Goal: Transaction & Acquisition: Purchase product/service

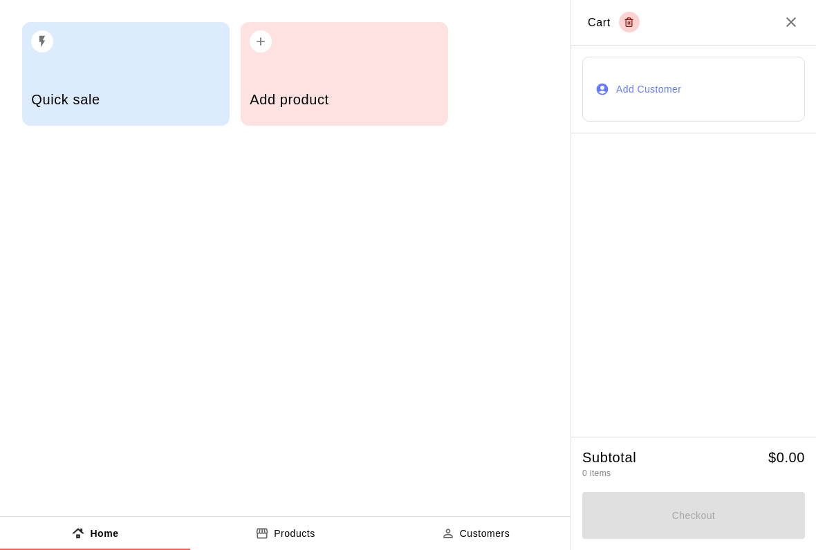
click at [686, 91] on button "Add Customer" at bounding box center [693, 90] width 223 height 66
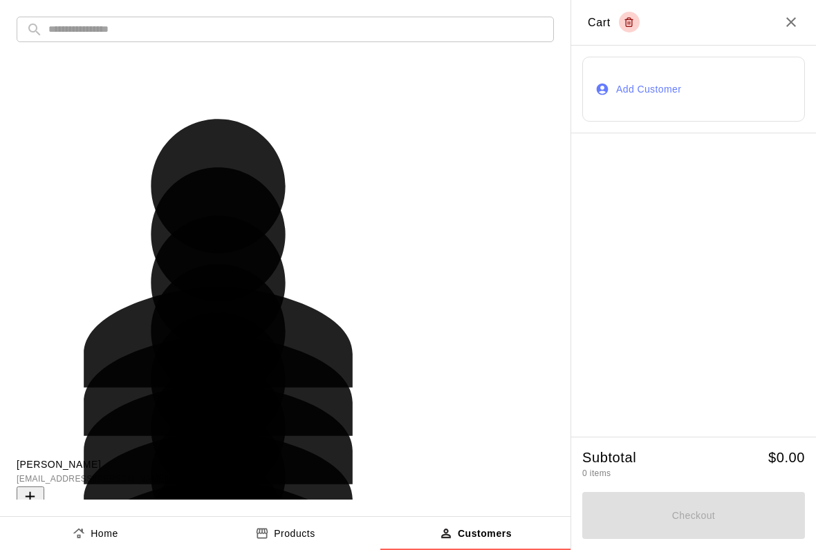
click at [177, 21] on input "text" at bounding box center [296, 30] width 496 height 26
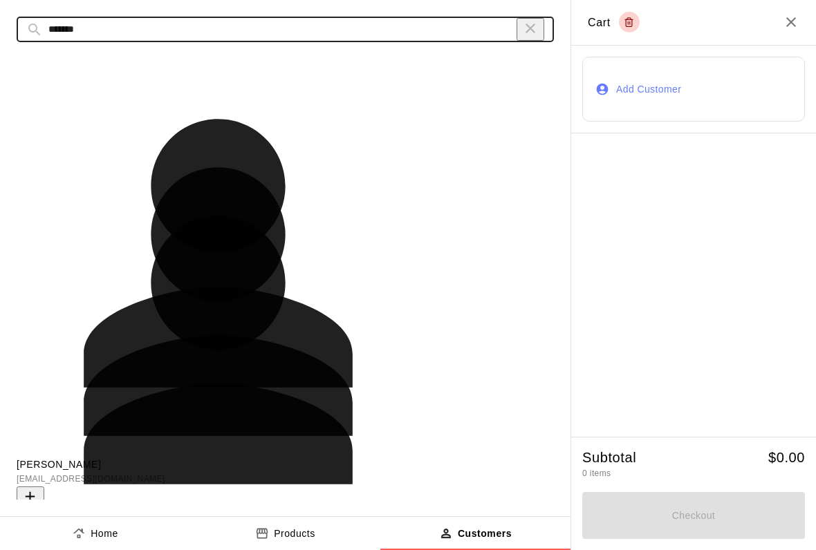
type input "*******"
click at [44, 487] on button "Add" at bounding box center [31, 503] width 28 height 33
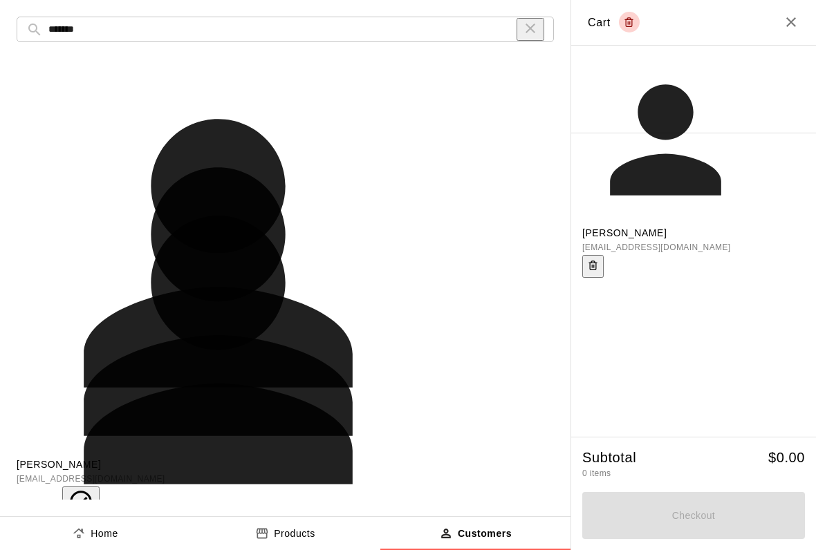
click at [292, 539] on p "Products" at bounding box center [294, 534] width 41 height 15
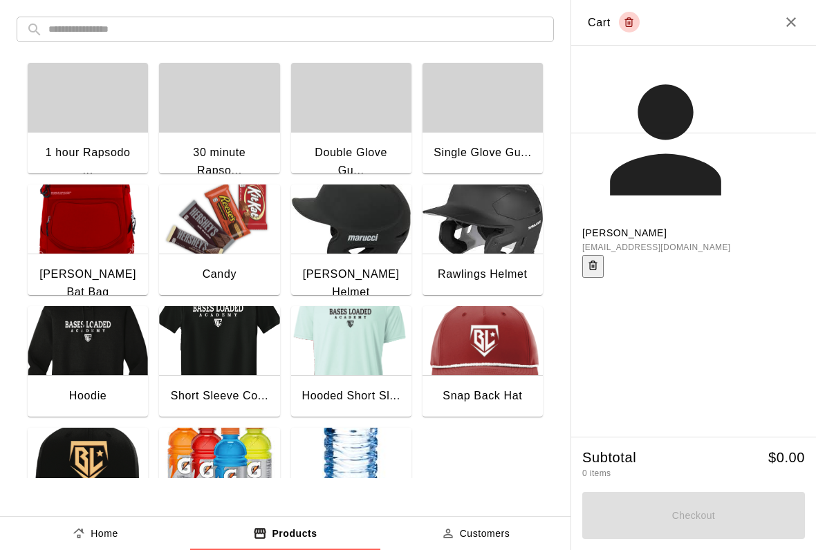
click at [489, 539] on p "Customers" at bounding box center [485, 534] width 50 height 15
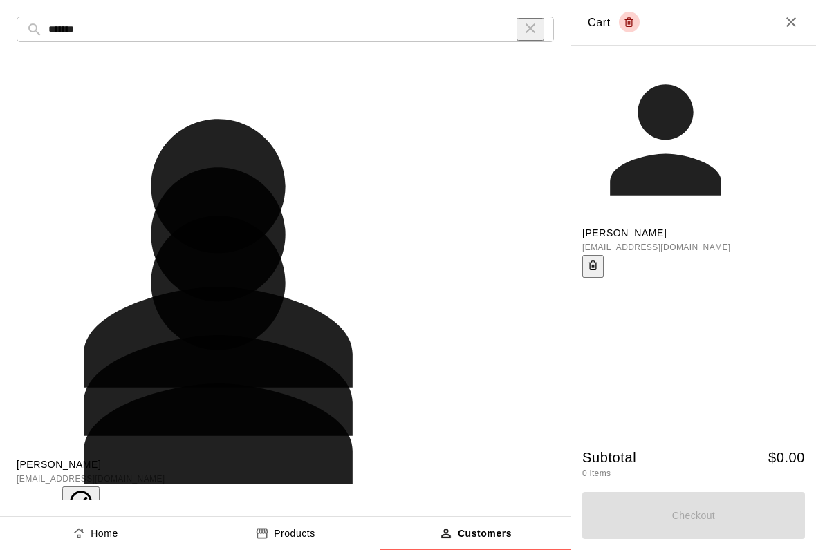
click at [292, 528] on p "Products" at bounding box center [294, 534] width 41 height 15
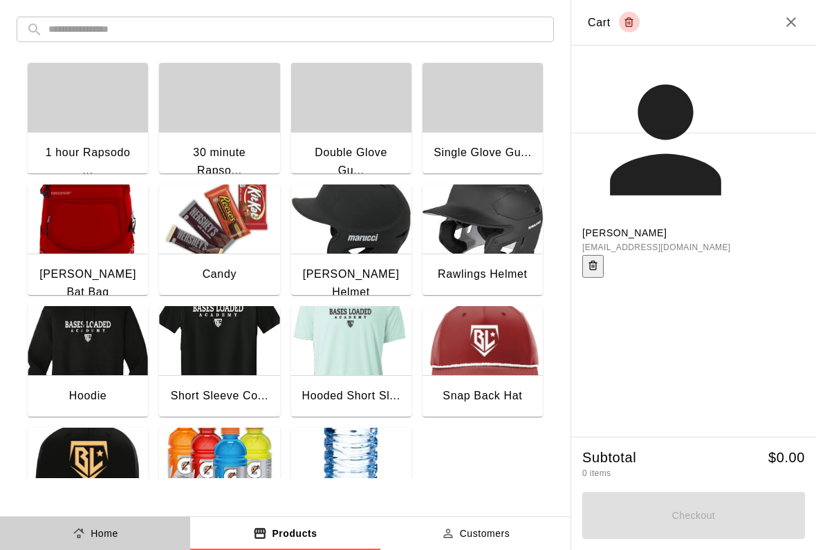
click at [114, 541] on button "Home" at bounding box center [95, 533] width 190 height 33
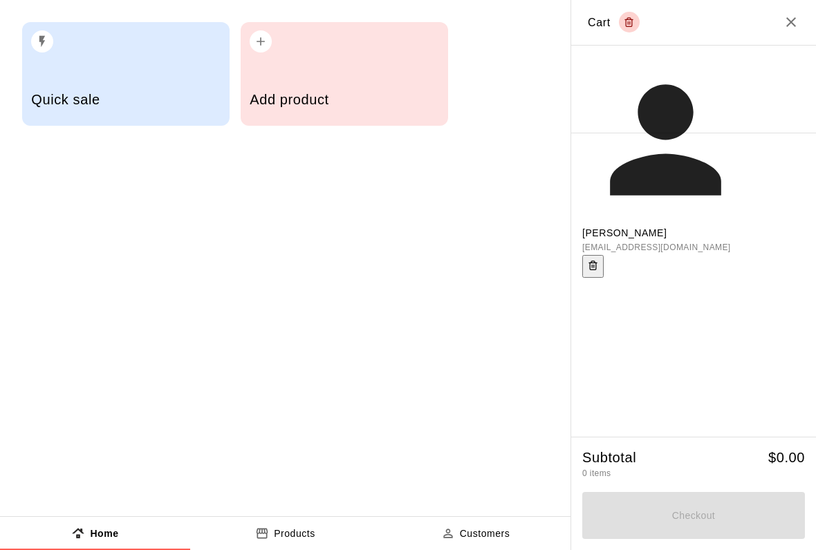
click at [161, 80] on div "Quick sale" at bounding box center [125, 101] width 189 height 49
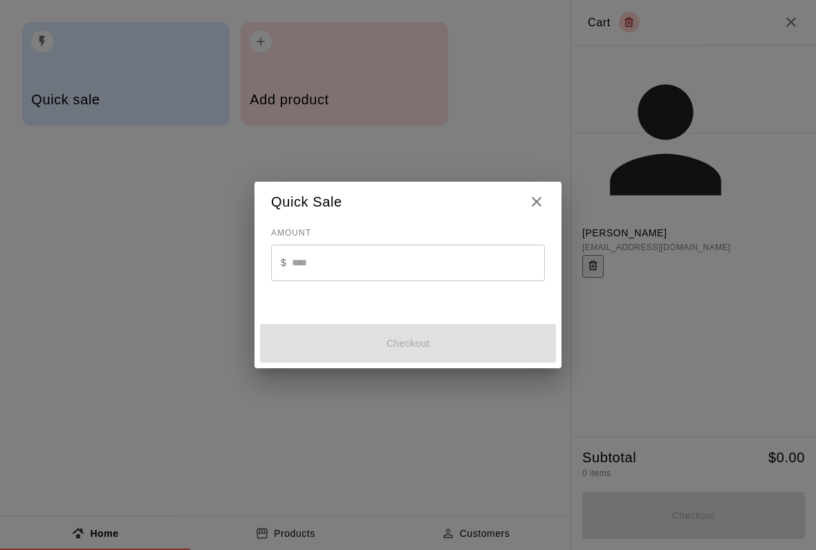
click at [346, 265] on input "text" at bounding box center [418, 263] width 253 height 37
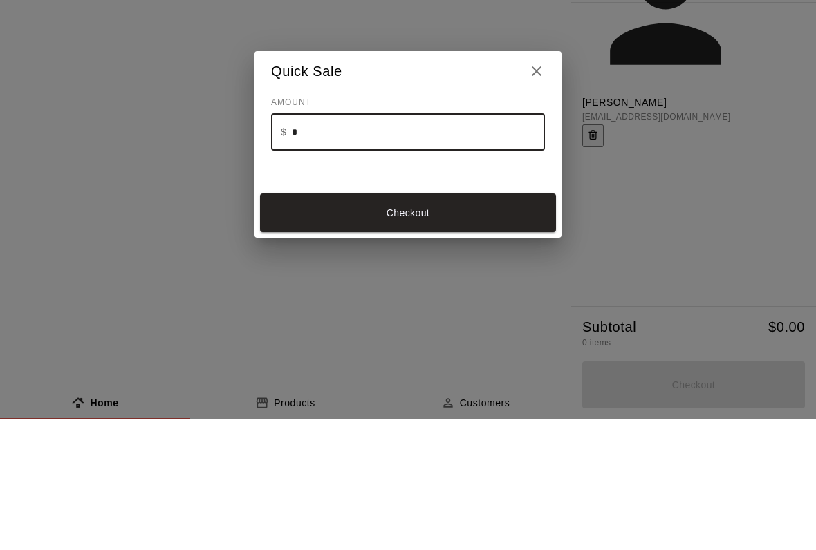
type input "**"
click at [445, 324] on button "Checkout" at bounding box center [408, 343] width 296 height 39
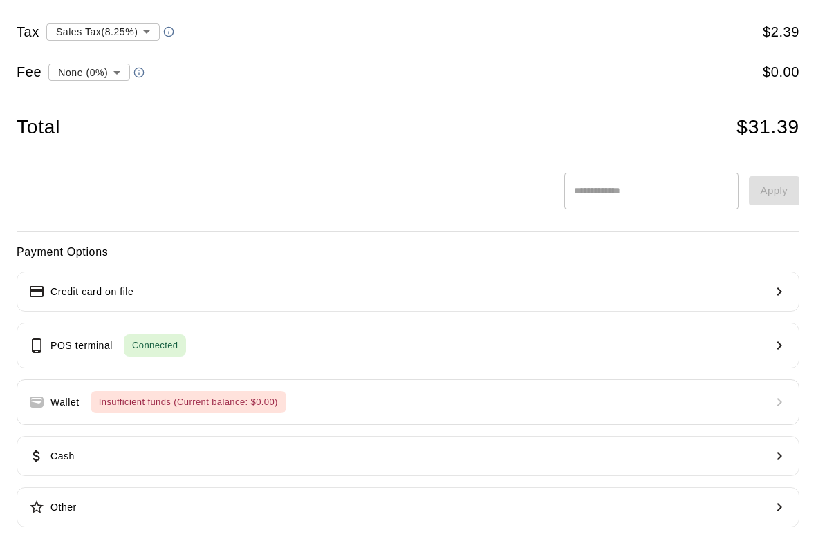
scroll to position [77, 0]
click at [774, 288] on icon "button" at bounding box center [779, 291] width 17 height 17
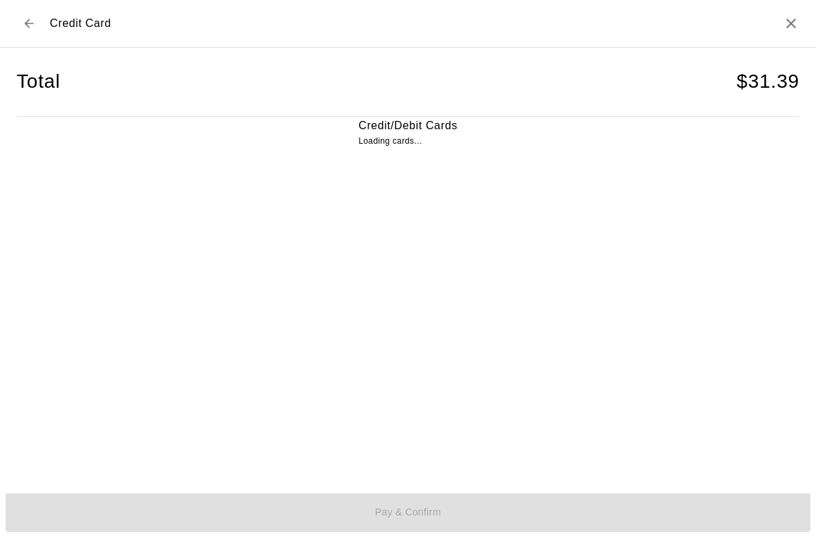
scroll to position [1, 0]
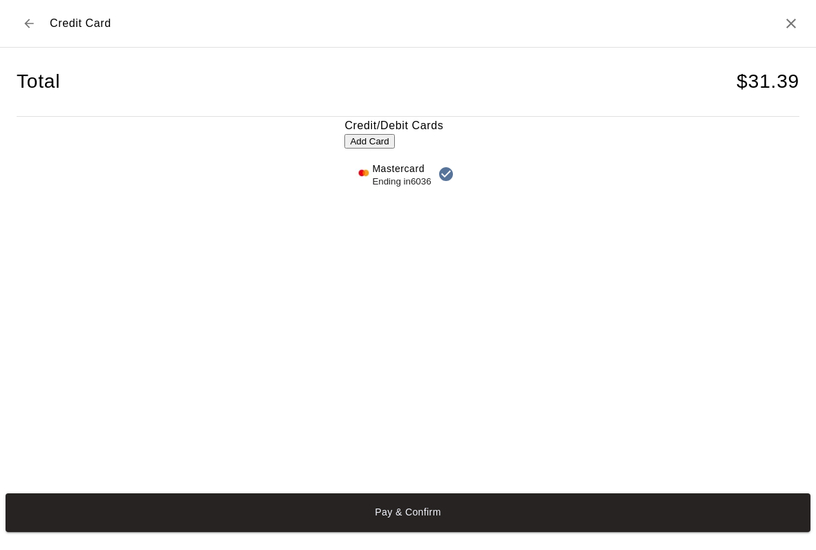
click at [458, 517] on button "Pay & Confirm" at bounding box center [408, 513] width 805 height 39
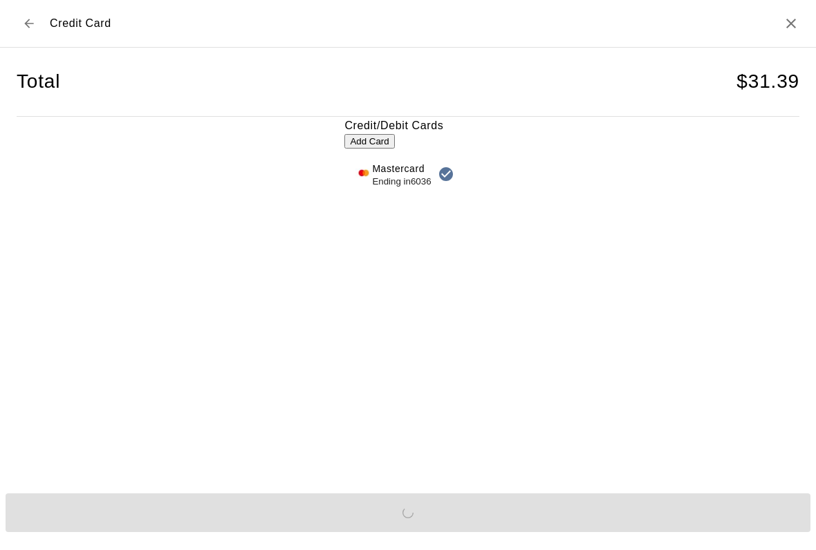
scroll to position [0, 0]
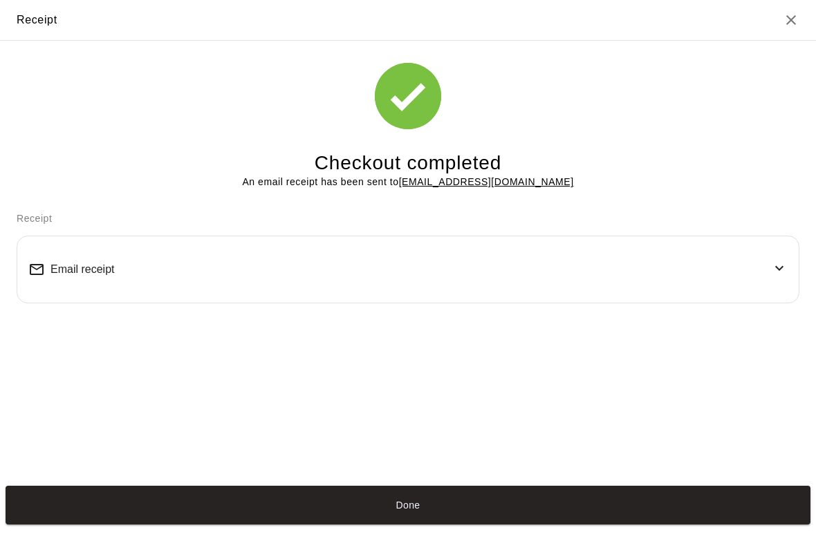
click at [420, 514] on button "Done" at bounding box center [408, 505] width 805 height 39
